Goal: Task Accomplishment & Management: Manage account settings

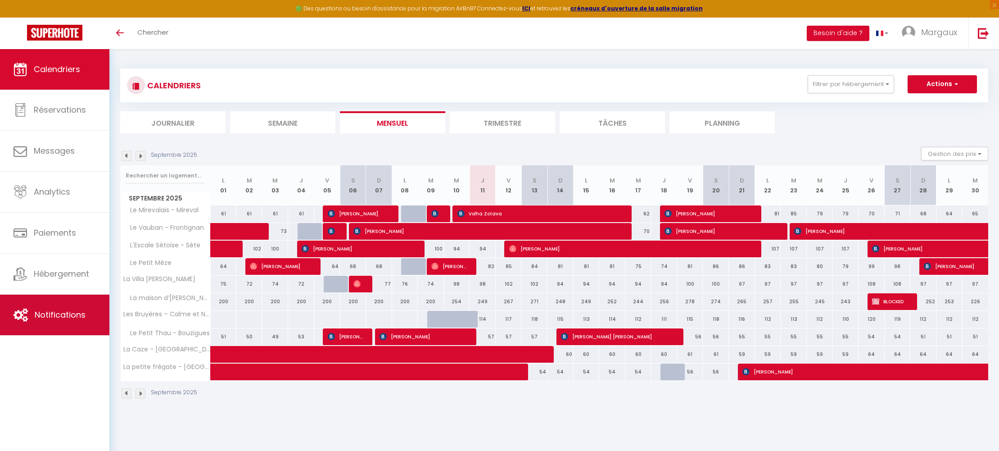
click at [64, 318] on span "Notifications" at bounding box center [60, 314] width 51 height 11
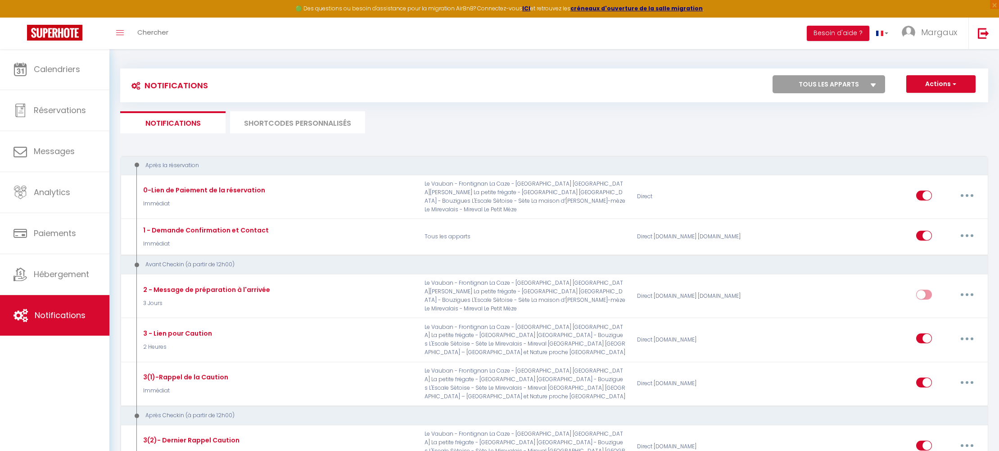
click at [305, 128] on li "SHORTCODES PERSONNALISÉS" at bounding box center [297, 122] width 135 height 22
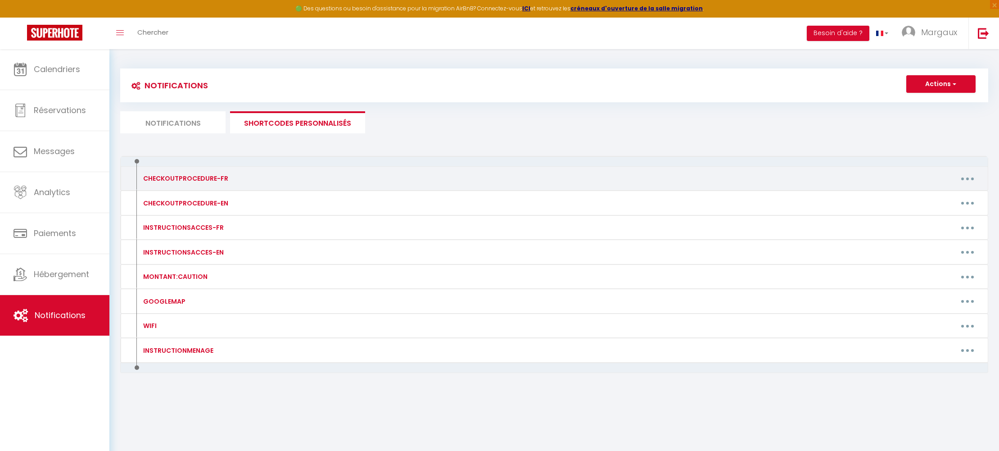
click at [965, 179] on button "button" at bounding box center [967, 178] width 25 height 14
click at [927, 199] on link "Editer" at bounding box center [944, 198] width 67 height 15
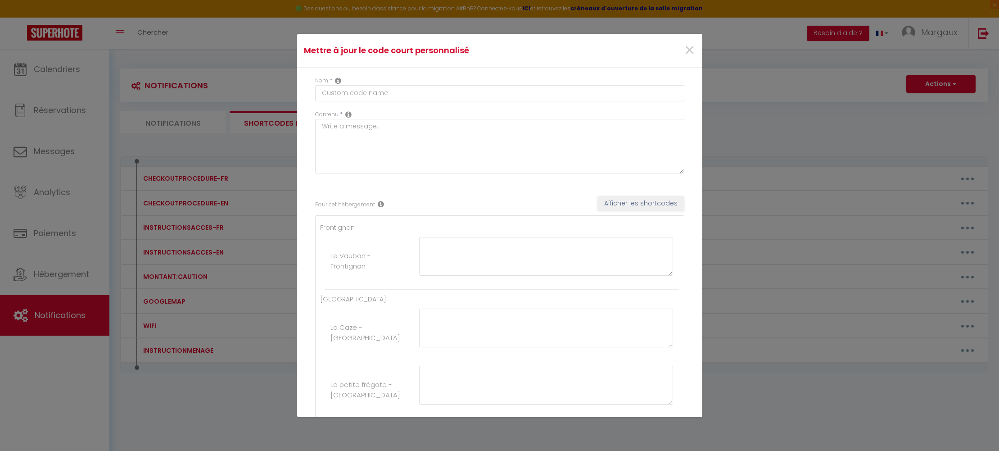
type input "CHECKOUTPROCEDURE-FR"
type textarea "CHECKOUTPROCEDURE-FR"
type textarea "Horaire du Check out : 10h - vider le réfrigérateur - vider le lave vaisselle -…"
type textarea "Horaire du Check out : 10h Vider le réfrigérateur. Laver et ranger la vaisselle…"
type textarea "Vider le réfrigérateur. Laver et ranger la vaisselle. Mettre les poubelles dans…"
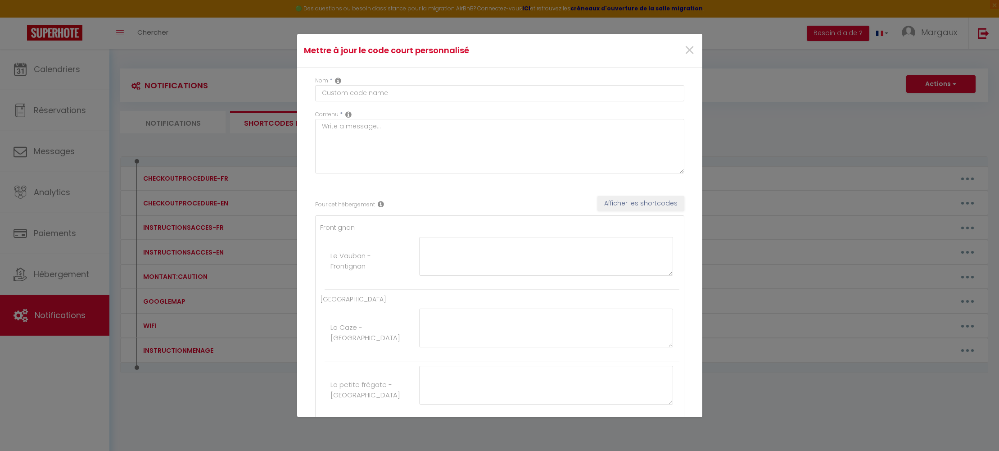
type textarea "Horaire du Check Out : 10H Vider le réfrigérateur. Laver et ranger la vaisselle…"
type textarea "Horaire du Check out : 10h Vider le réfrigérateur. Laver et ranger la vaisselle…"
type textarea "Horaire du Check out : 10h - Vider le réfrigérateur. - Laver et ranger la vaiss…"
type textarea "Horaire du Check out : 10h Vider le réfrigérateur. Laver et ranger la vaisselle…"
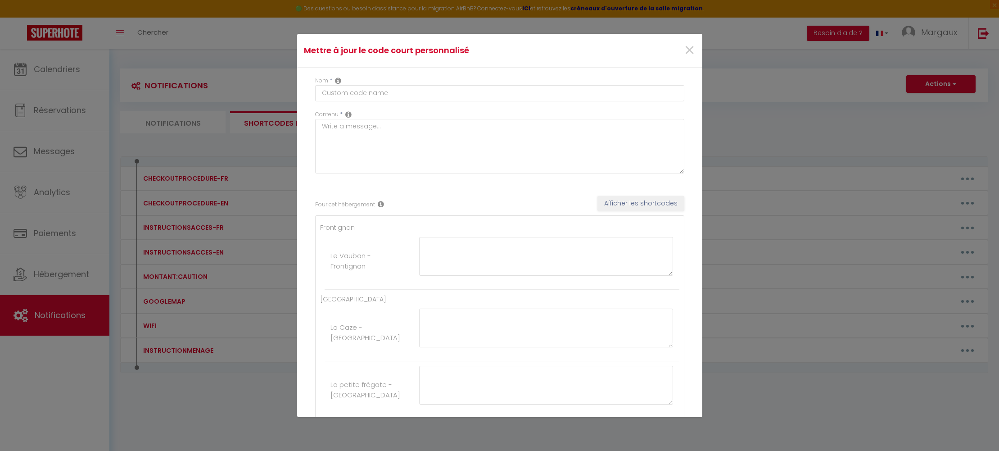
type textarea "Horaire du Check out : 10h Vider le réfrigérateur. Laver et ranger la vaisselle…"
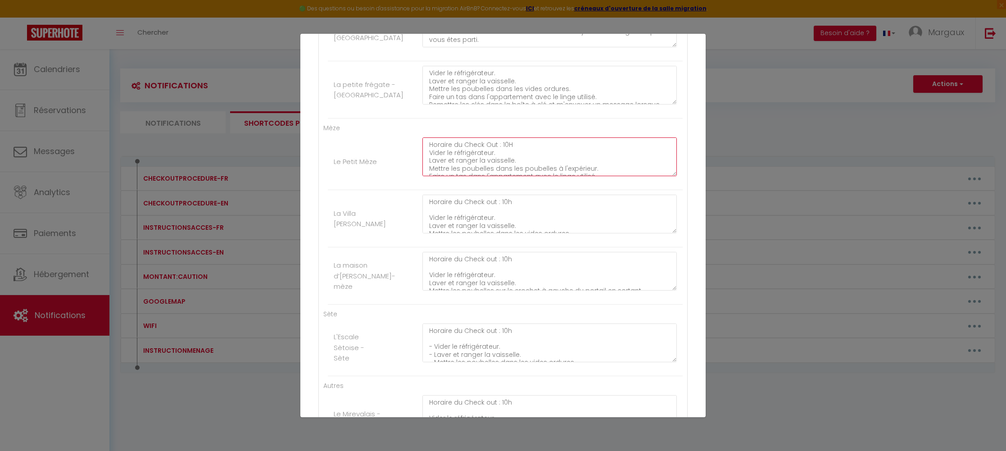
scroll to position [24, 0]
drag, startPoint x: 605, startPoint y: 145, endPoint x: 422, endPoint y: 168, distance: 183.8
click at [422, 168] on textarea "Horaire du Check Out : 10H Vider le réfrigérateur. Laver et ranger la vaisselle…" at bounding box center [549, 156] width 254 height 39
click at [426, 151] on textarea "Horaire du Check Out : 10H Vider le réfrigérateur. Laver et ranger la vaisselle…" at bounding box center [549, 156] width 254 height 39
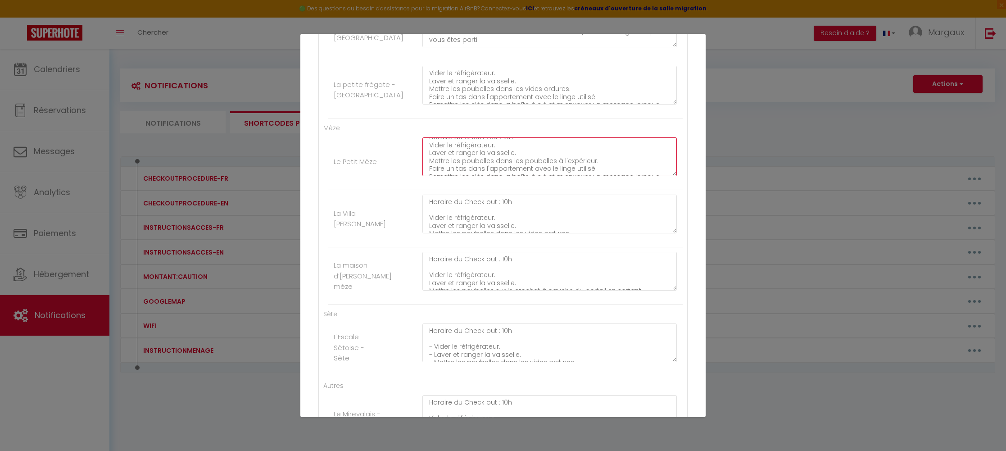
drag, startPoint x: 468, startPoint y: 145, endPoint x: 603, endPoint y: 162, distance: 136.1
click at [602, 163] on textarea "Horaire du Check Out : 10H Vider le réfrigérateur. Laver et ranger la vaisselle…" at bounding box center [549, 156] width 254 height 39
paste textarea "merci de bien vouloir déposer vos poubelles dans la benne qui se trouve à l’ent…"
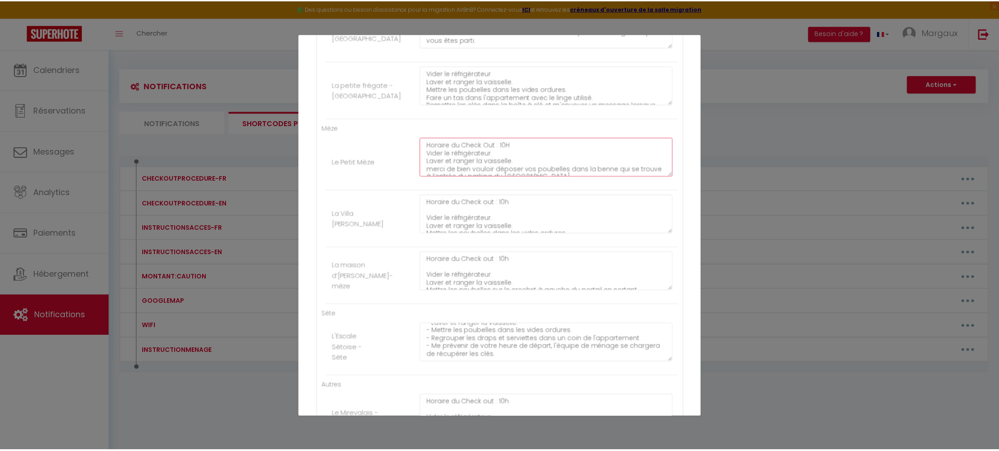
scroll to position [525, 0]
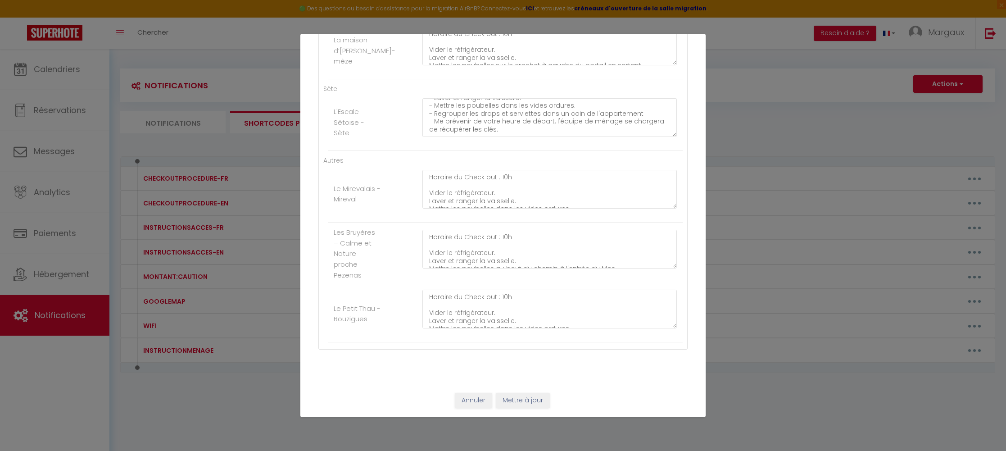
type textarea "Horaire du Check Out : 10H Vider le réfrigérateur. Laver et ranger la vaisselle…"
click at [533, 399] on button "Mettre à jour" at bounding box center [523, 400] width 54 height 15
